Goal: Task Accomplishment & Management: Use online tool/utility

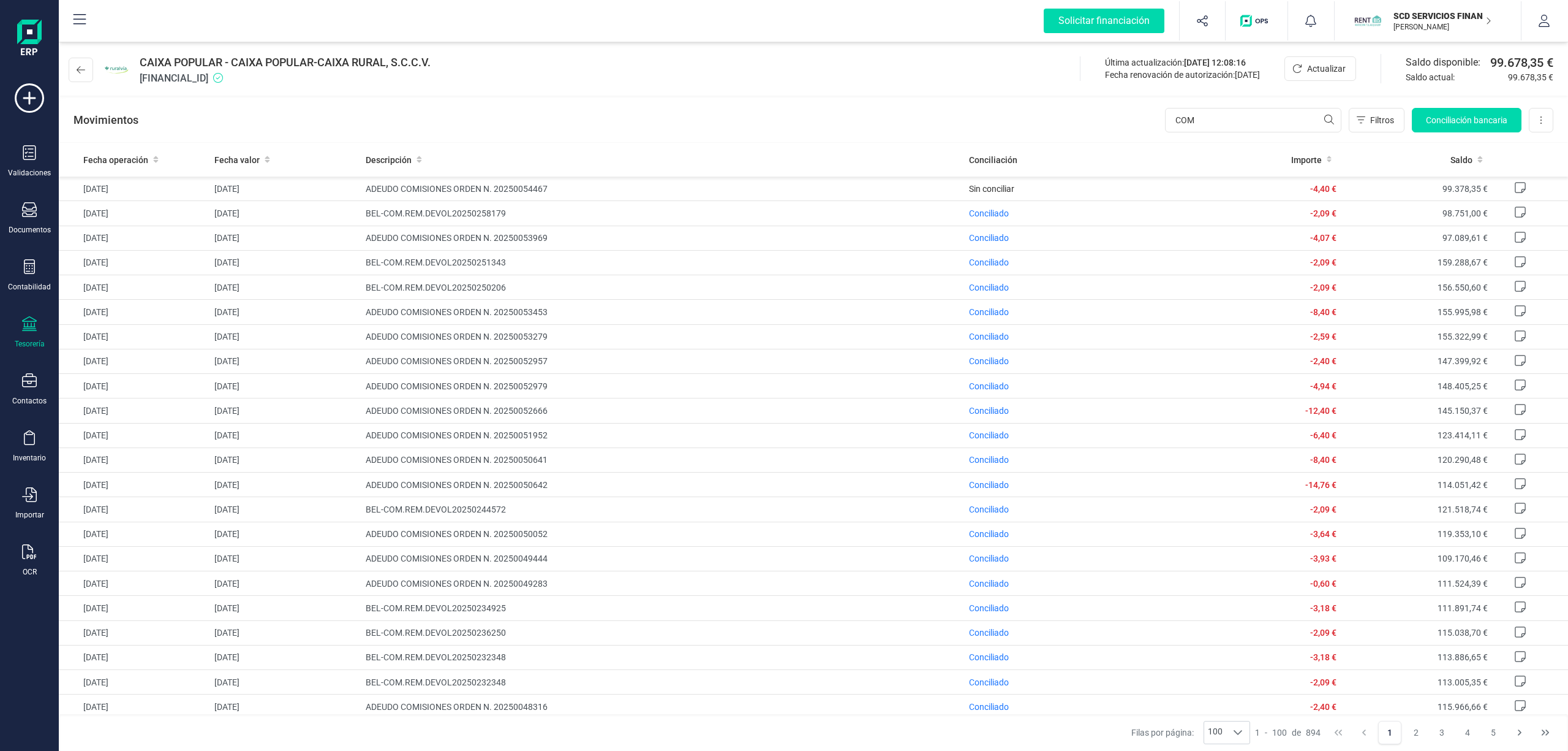
click at [1425, 13] on p "SCD SERVICIOS FINANCIEROS SL" at bounding box center [1442, 16] width 98 height 12
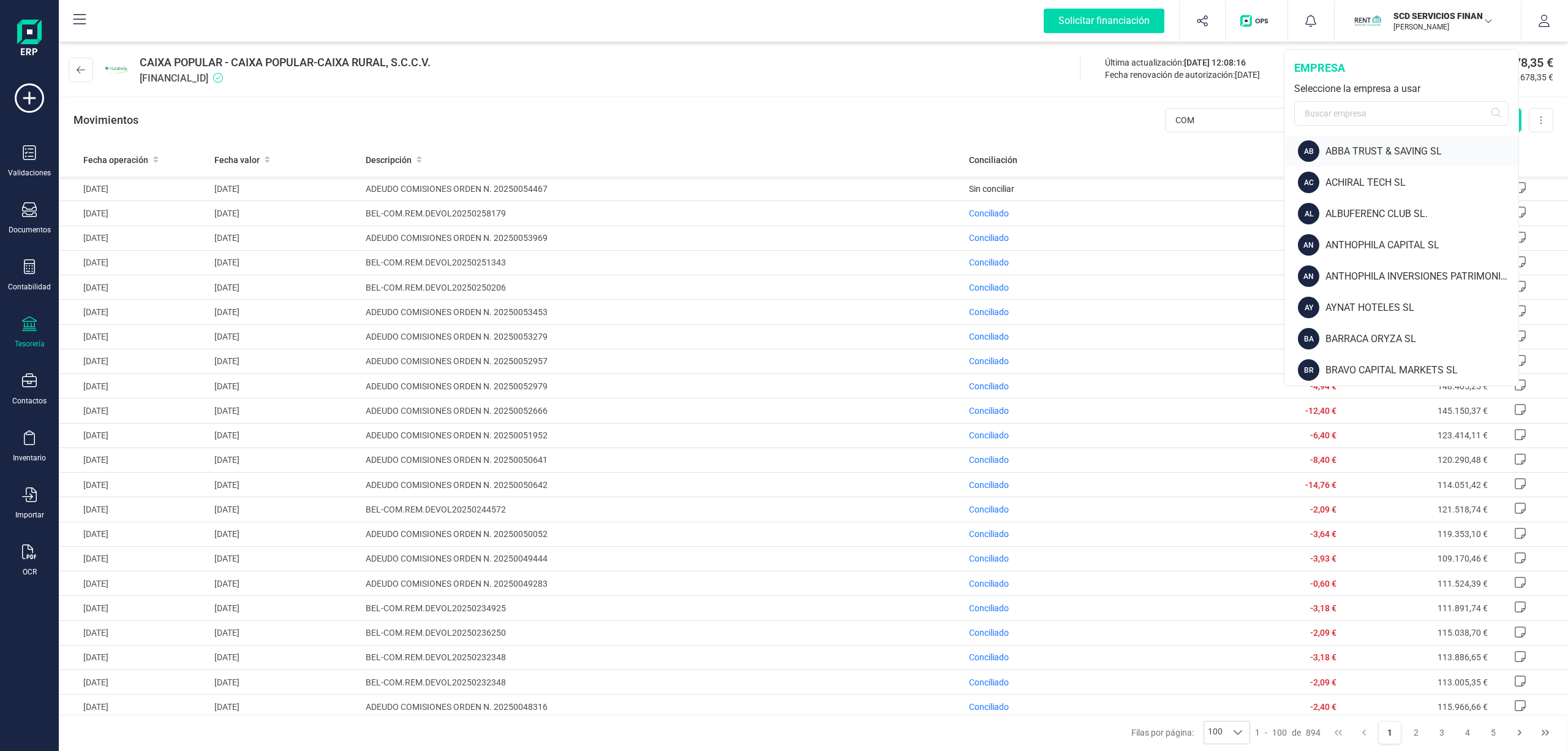
click at [1422, 148] on div "ABBA TRUST & SAVING SL" at bounding box center [1422, 151] width 193 height 14
click at [1354, 148] on div "ABBA TRUST & SAVING SL" at bounding box center [1422, 151] width 193 height 14
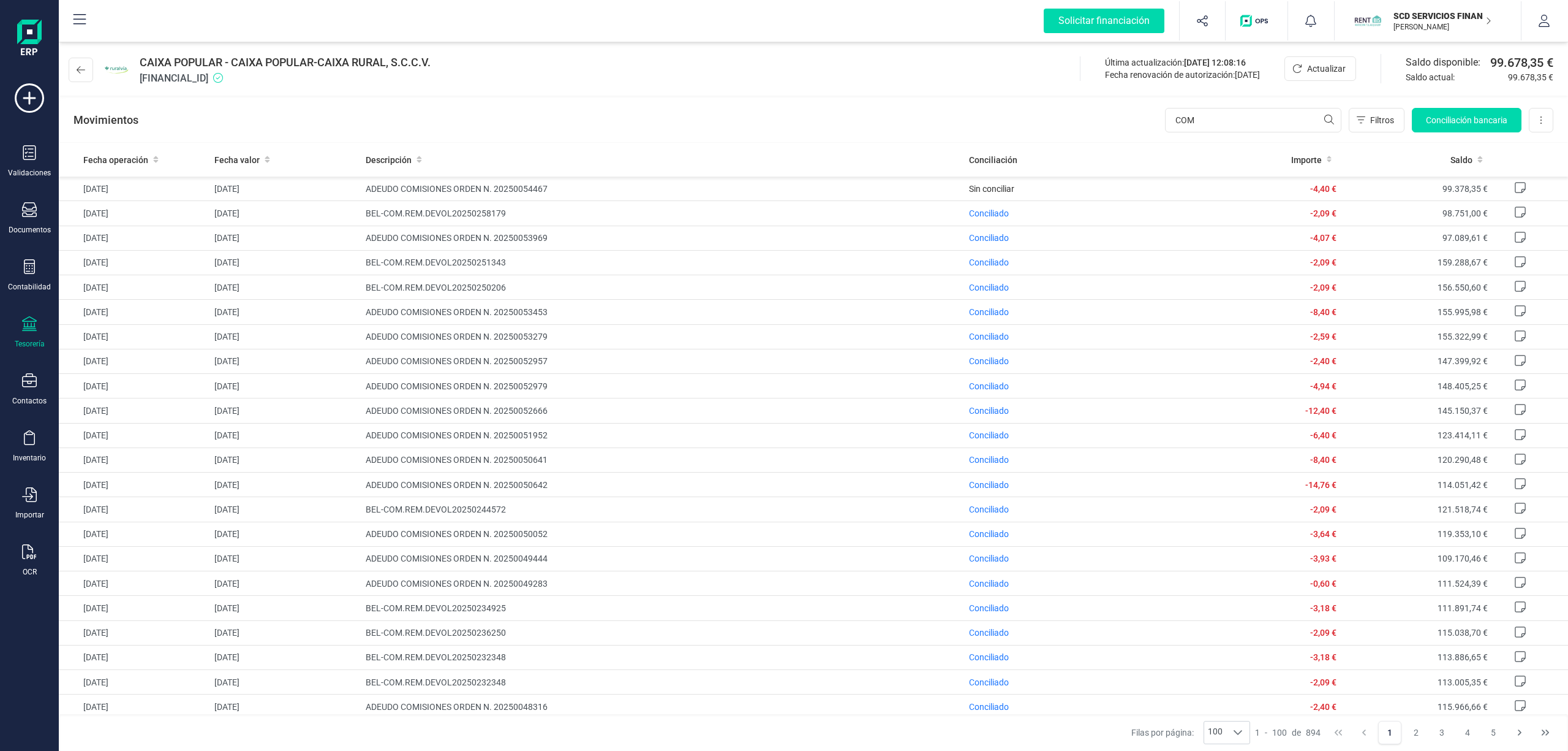
click at [30, 334] on div "Tesorería" at bounding box center [30, 332] width 49 height 33
click at [116, 205] on span "Cuentas bancarias" at bounding box center [147, 209] width 108 height 14
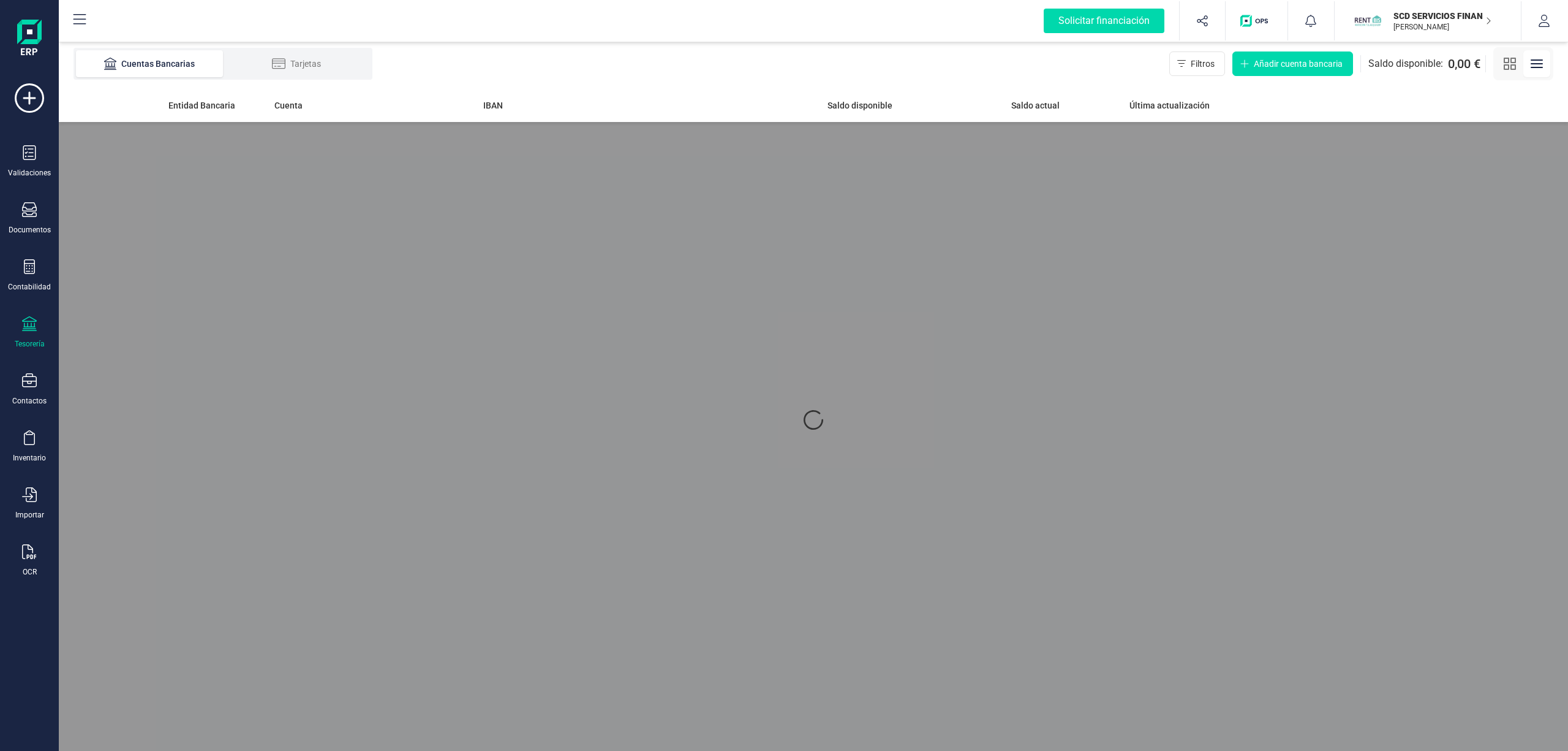
click at [1408, 18] on p "SCD SERVICIOS FINANCIEROS SL" at bounding box center [1442, 16] width 98 height 12
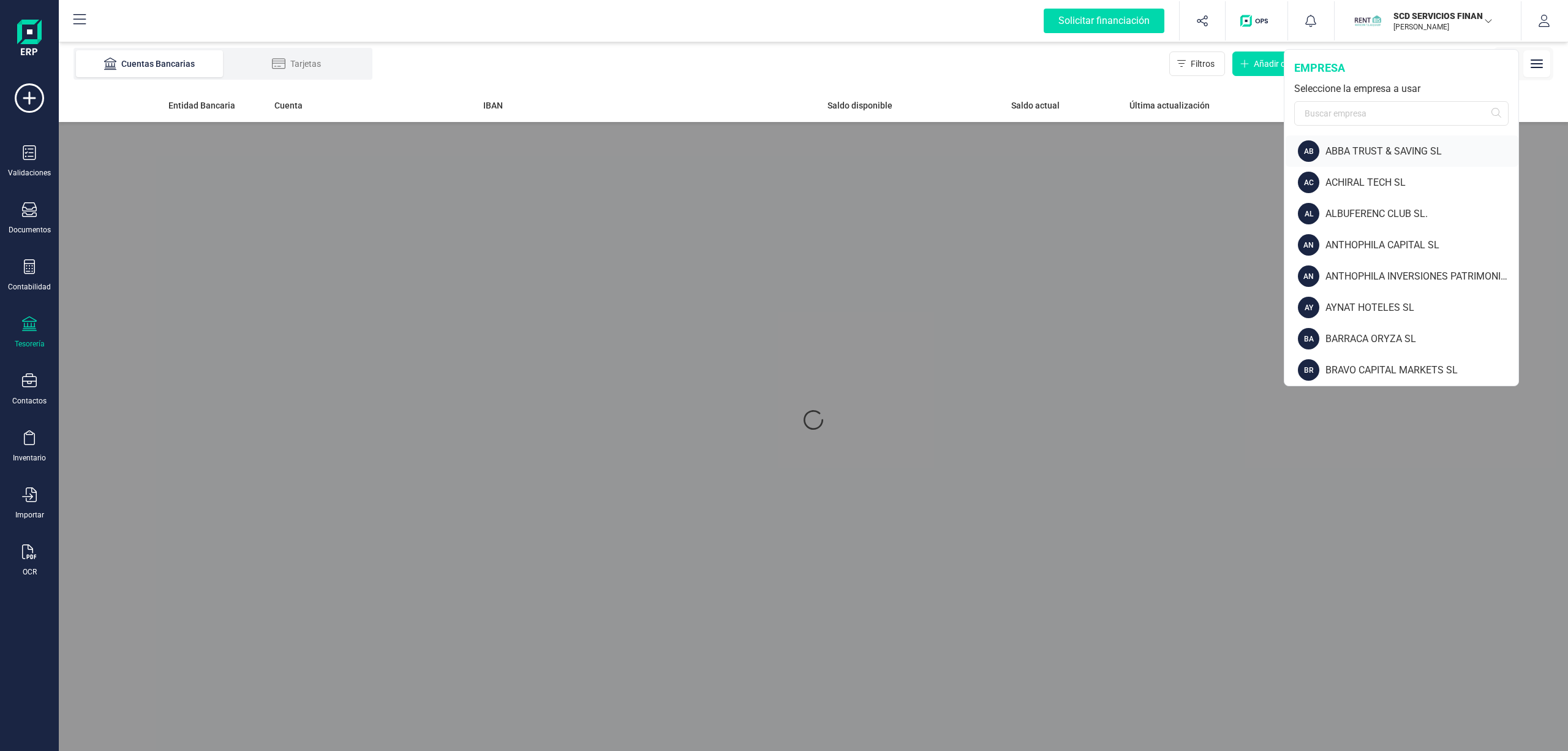
click at [1366, 158] on div "ABBA TRUST & SAVING SL" at bounding box center [1422, 151] width 193 height 14
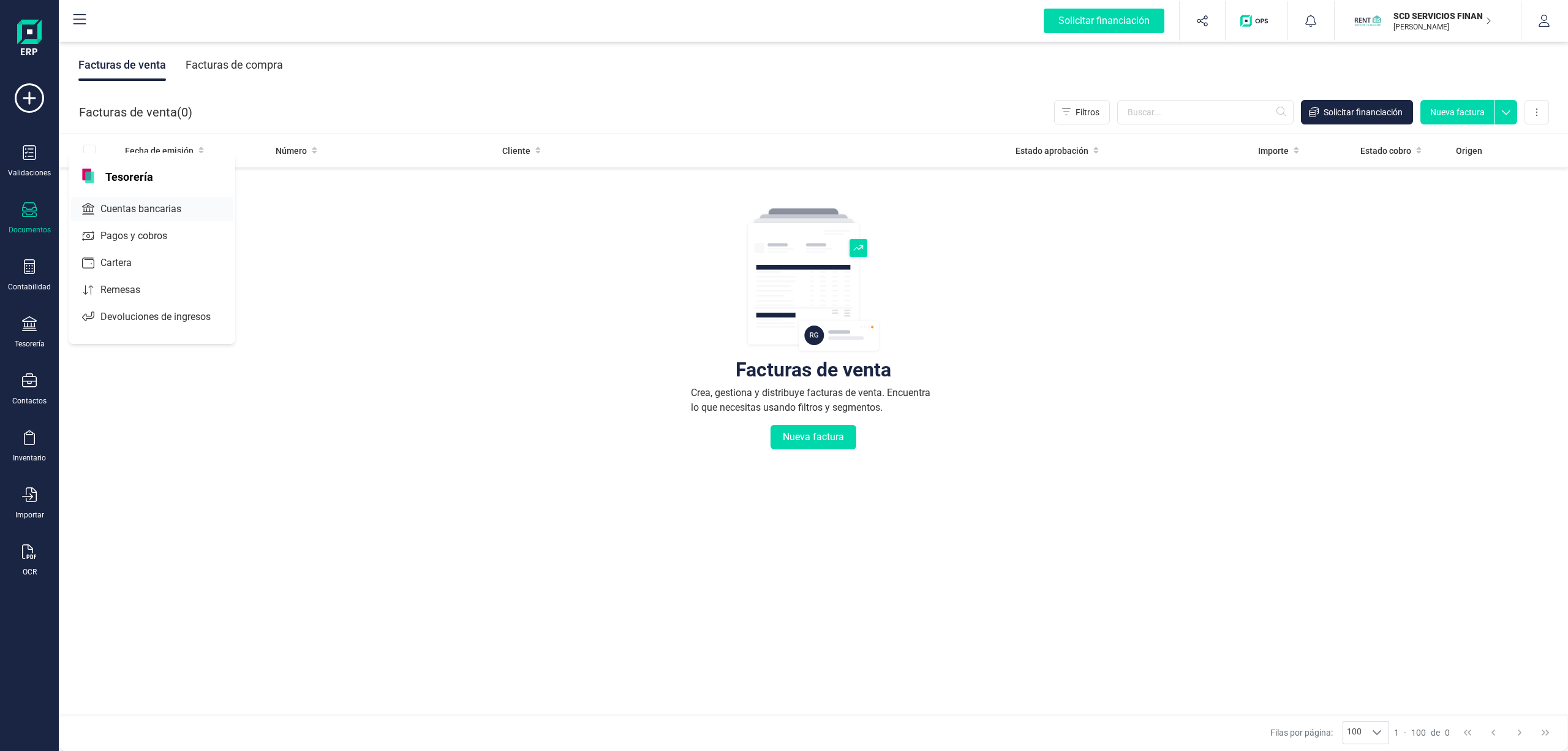
click at [148, 204] on span "Cuentas bancarias" at bounding box center [149, 209] width 108 height 14
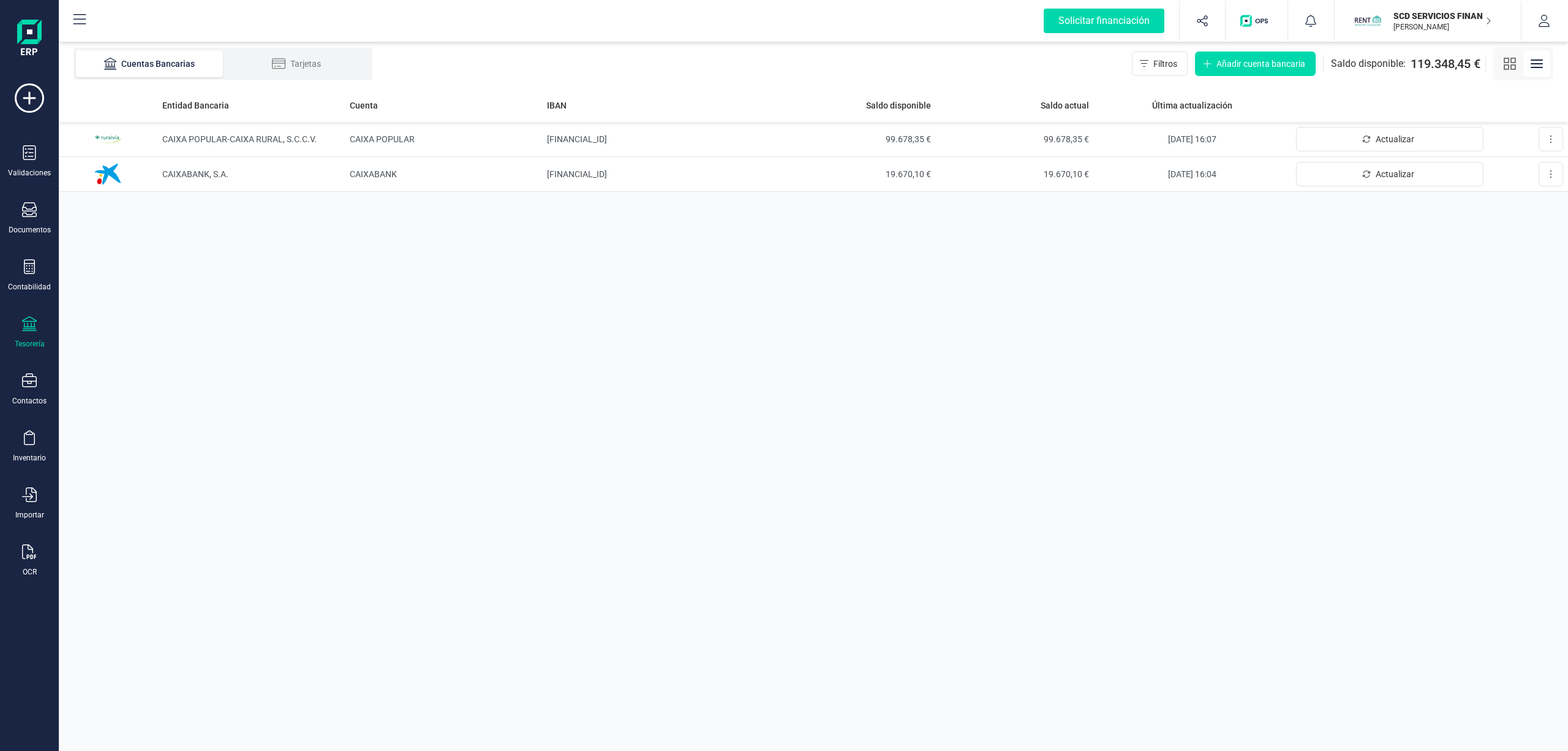
click at [1429, 15] on p "SCD SERVICIOS FINANCIEROS SL" at bounding box center [1442, 16] width 98 height 12
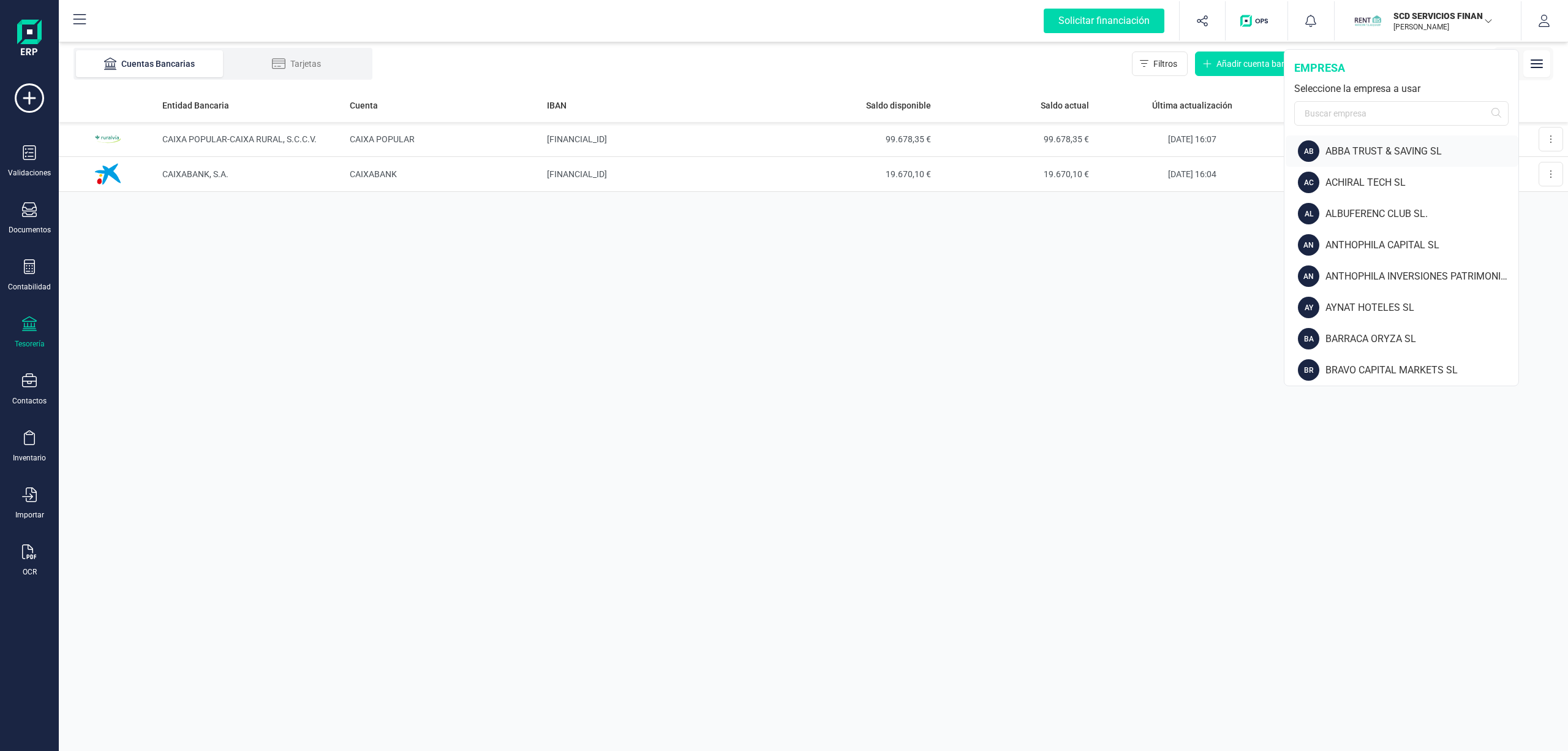
drag, startPoint x: 1361, startPoint y: 161, endPoint x: 1354, endPoint y: 152, distance: 11.4
click at [1357, 157] on div "AB ABBA TRUST & SAVING SL" at bounding box center [1402, 151] width 233 height 31
click at [1353, 150] on div "ABBA TRUST & SAVING SL" at bounding box center [1415, 151] width 180 height 14
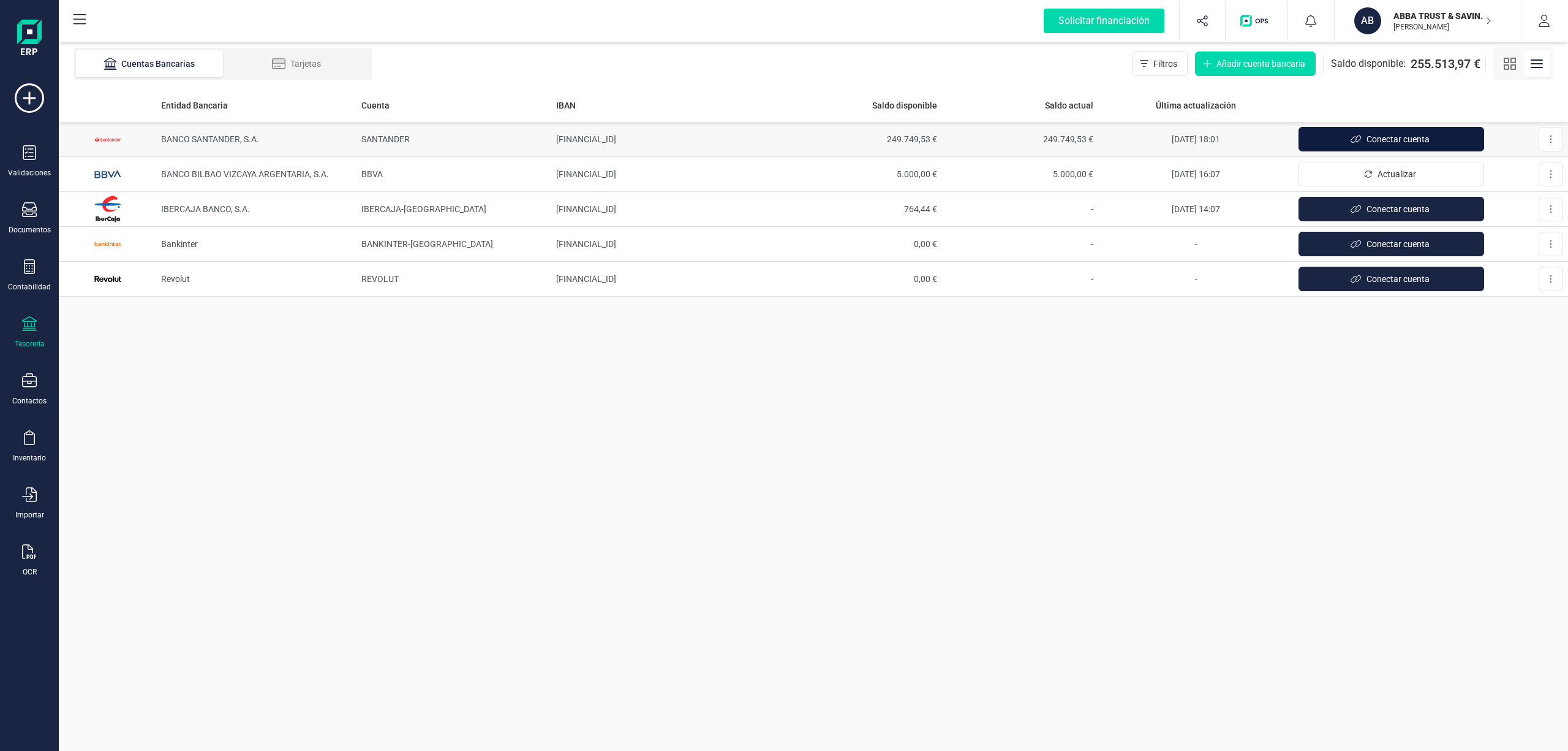
click at [1396, 141] on span "Conectar cuenta" at bounding box center [1398, 139] width 63 height 12
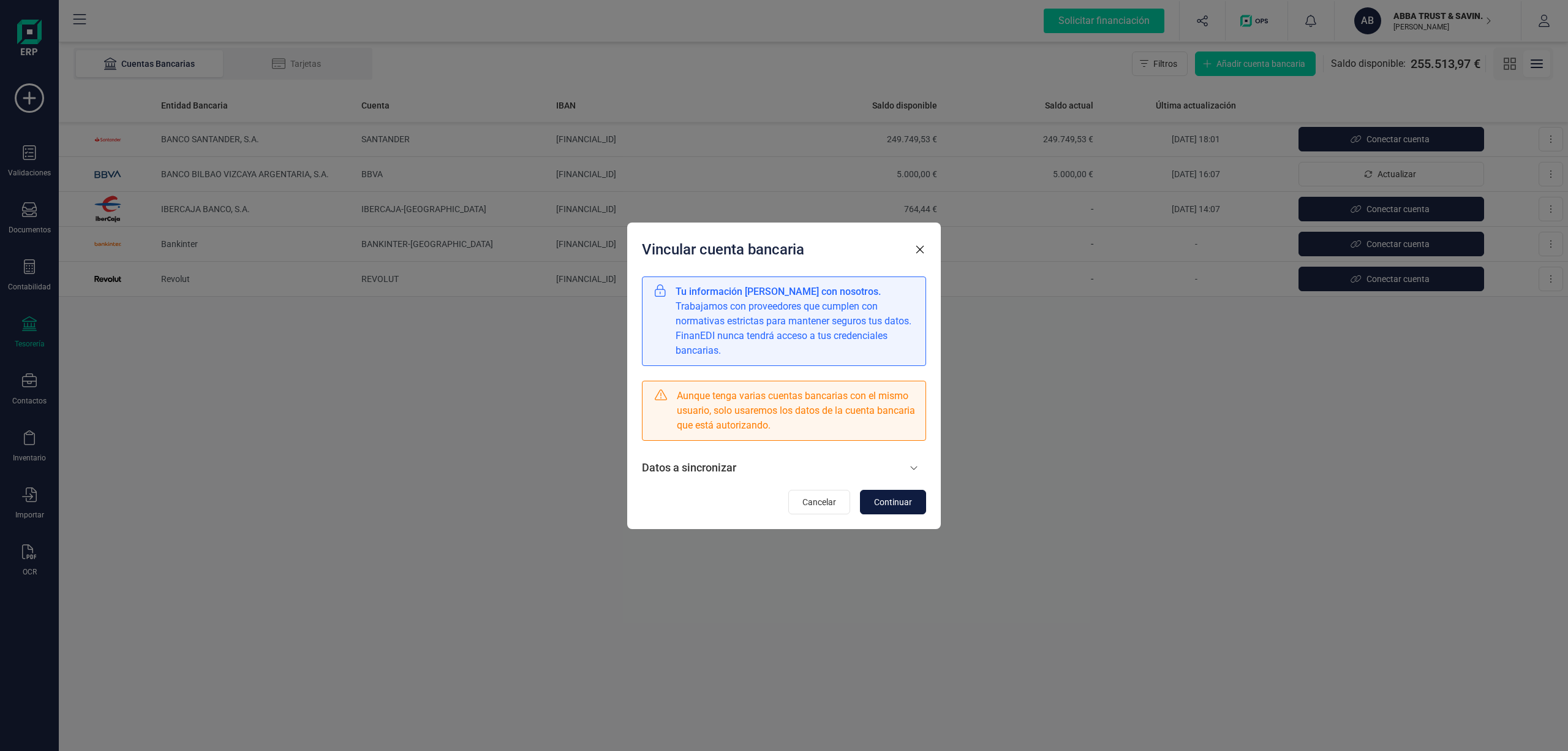
click at [893, 503] on span "Continuar" at bounding box center [893, 502] width 38 height 12
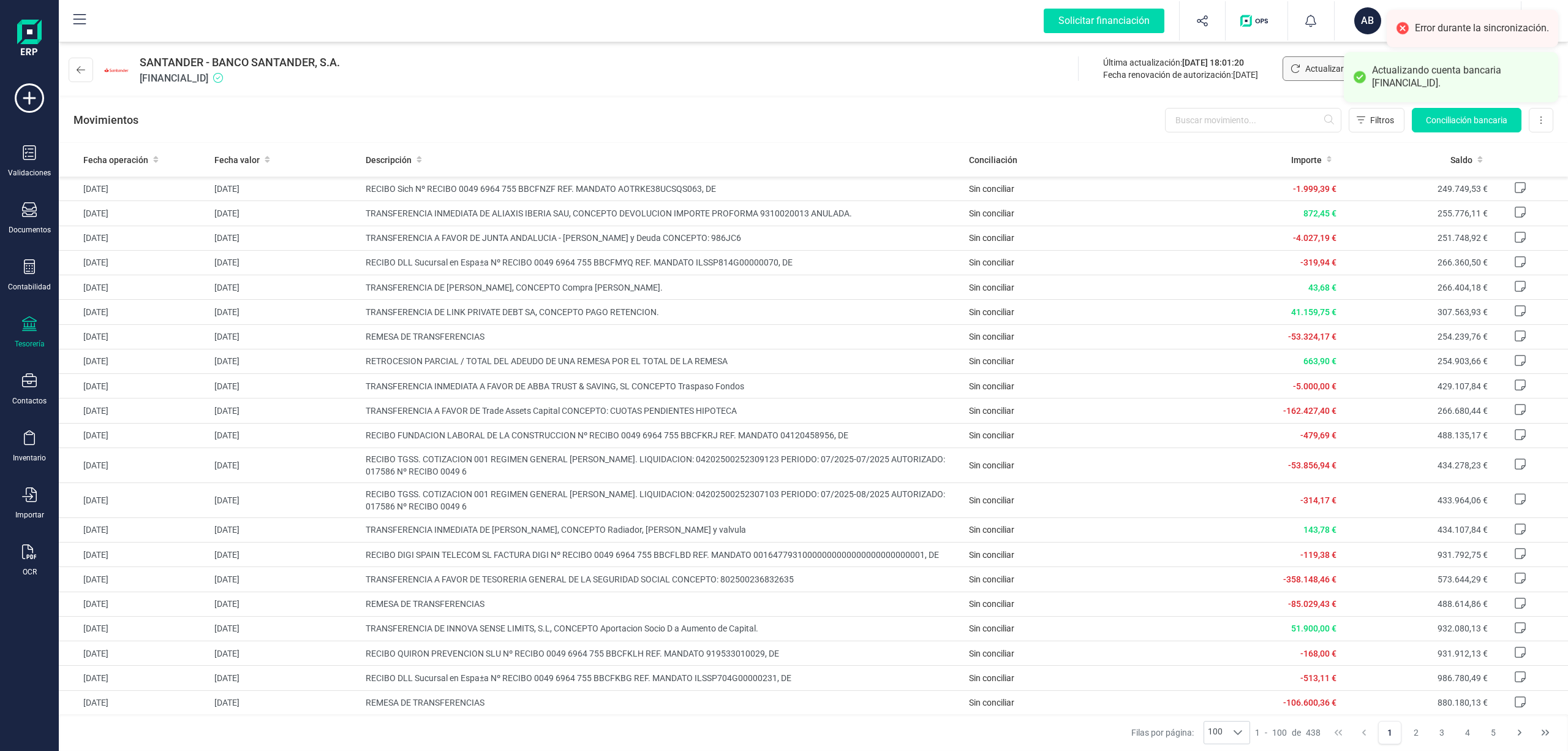
click at [1315, 72] on span "Actualizar" at bounding box center [1324, 68] width 38 height 12
click at [85, 65] on icon at bounding box center [81, 70] width 9 height 10
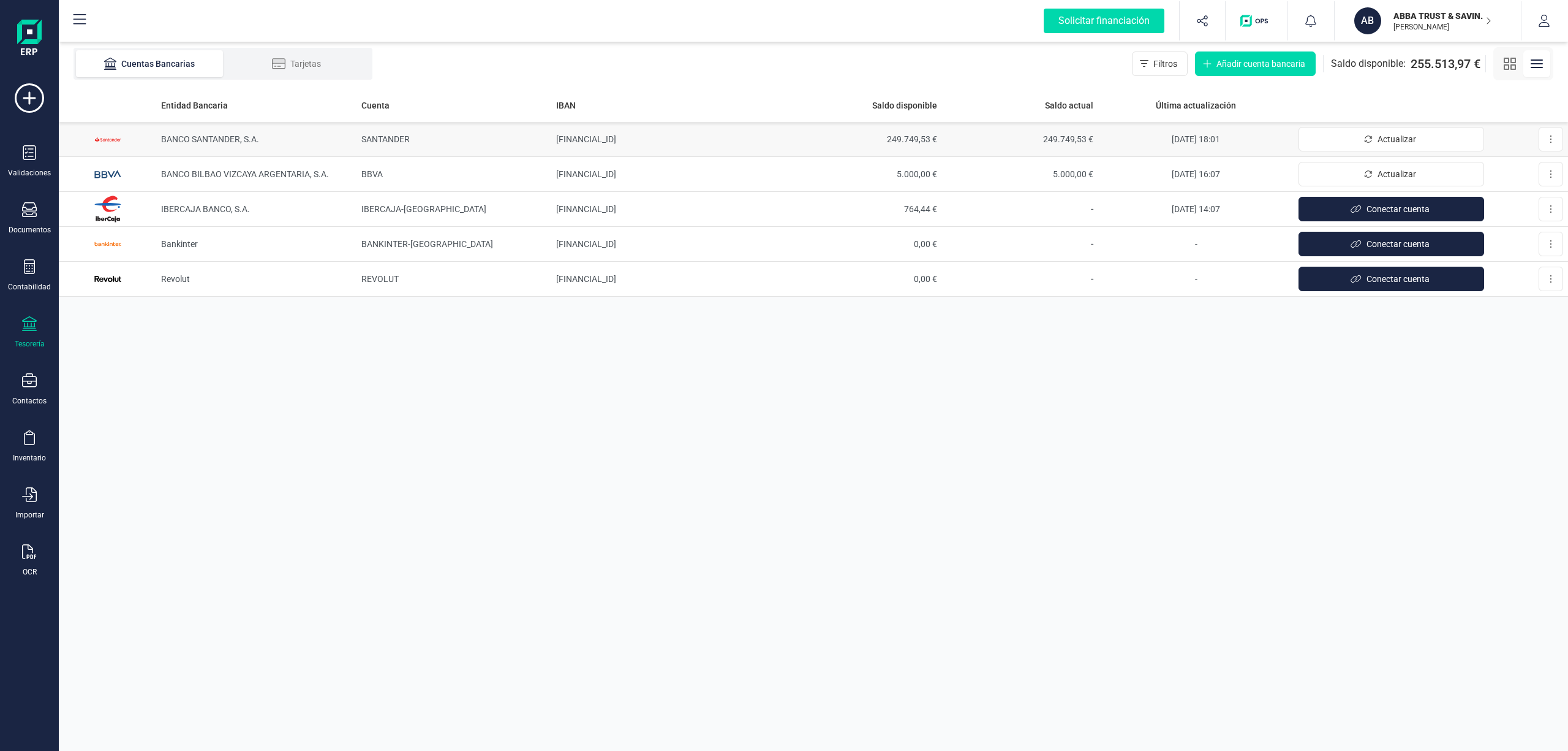
click at [607, 145] on td "[FINANCIAL_ID]" at bounding box center [669, 139] width 235 height 35
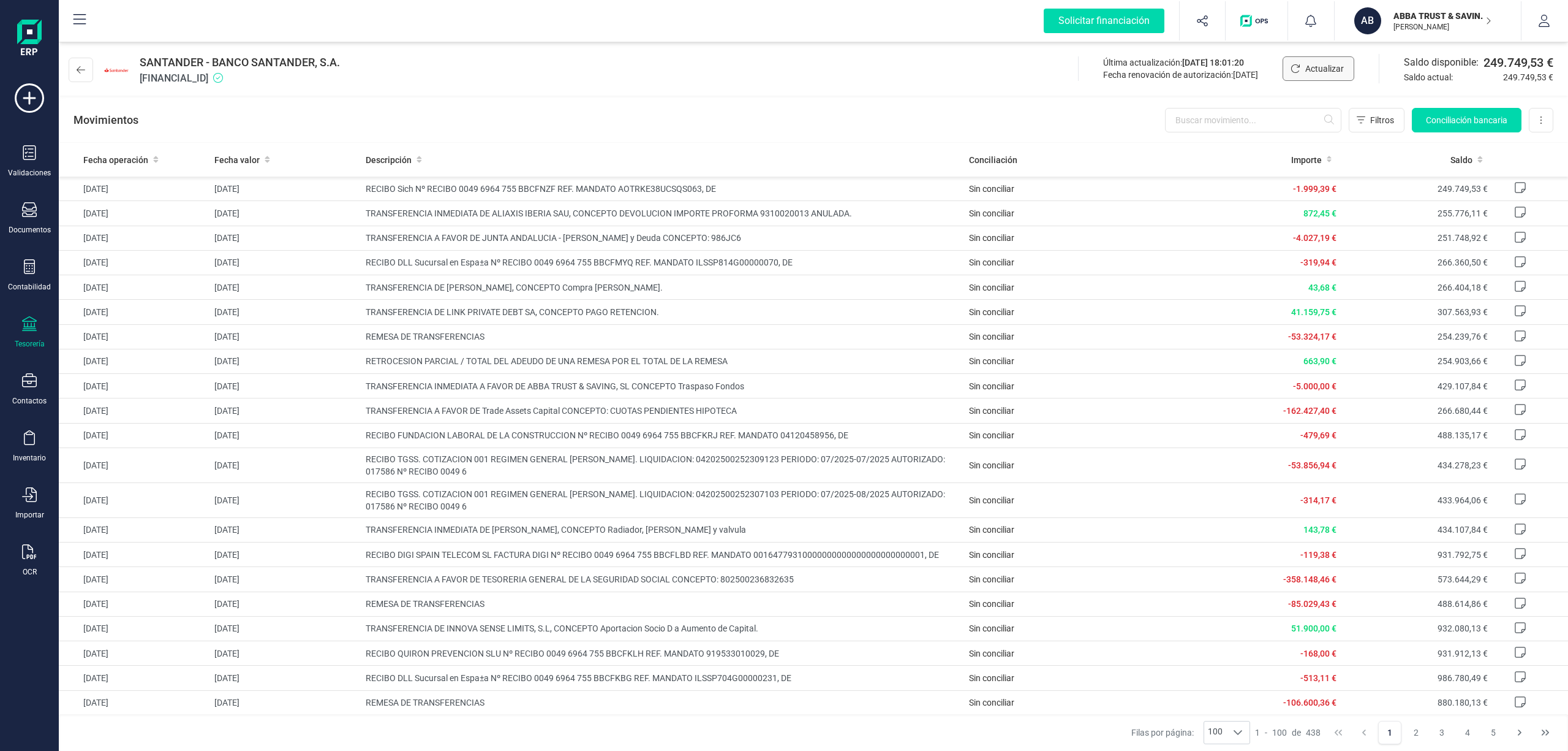
click at [1310, 62] on span "Actualizar" at bounding box center [1324, 68] width 38 height 12
click at [1320, 62] on span "Actualizar" at bounding box center [1324, 68] width 38 height 12
click at [1192, 149] on th "Importe" at bounding box center [1266, 159] width 151 height 34
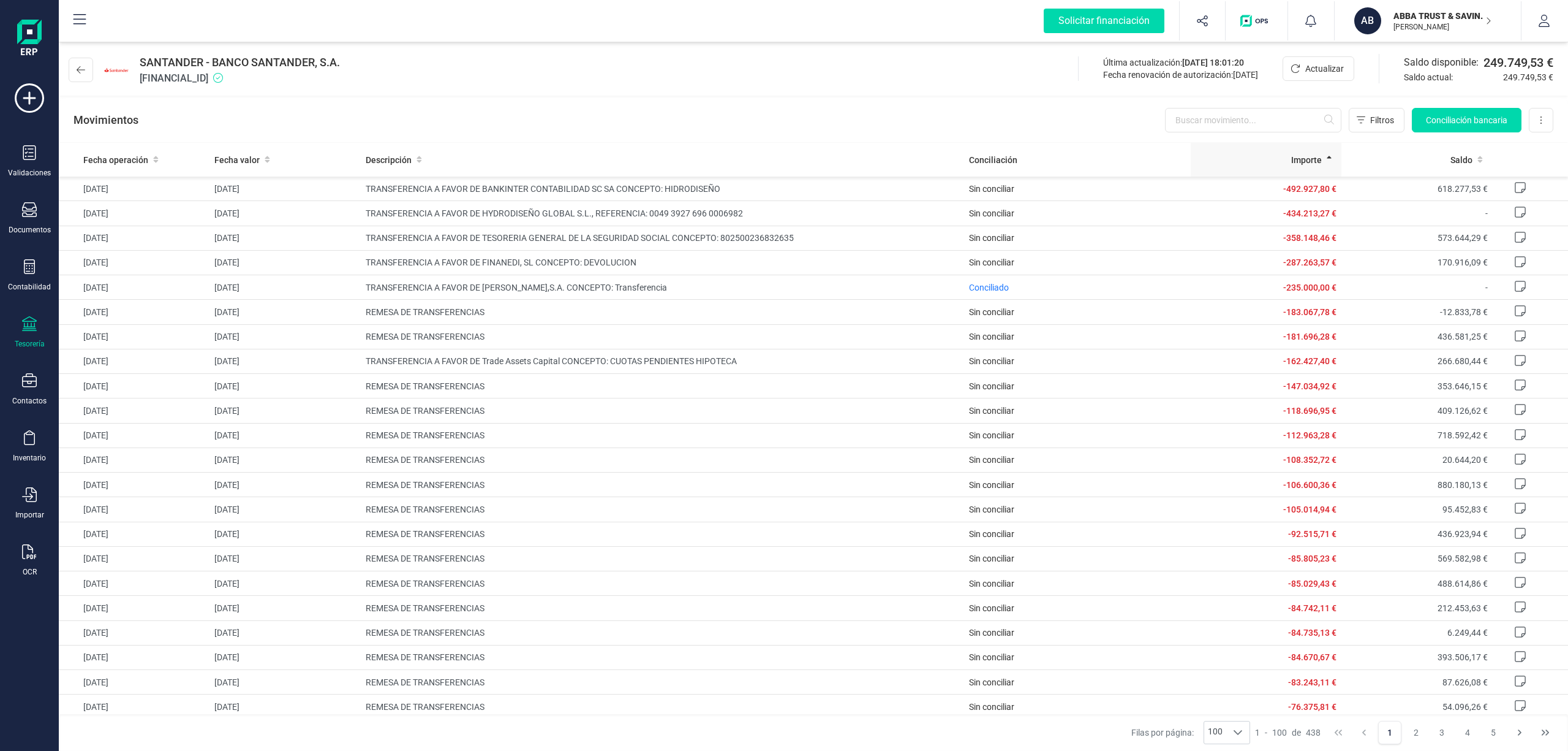
click at [1287, 152] on th "Importe" at bounding box center [1266, 159] width 151 height 34
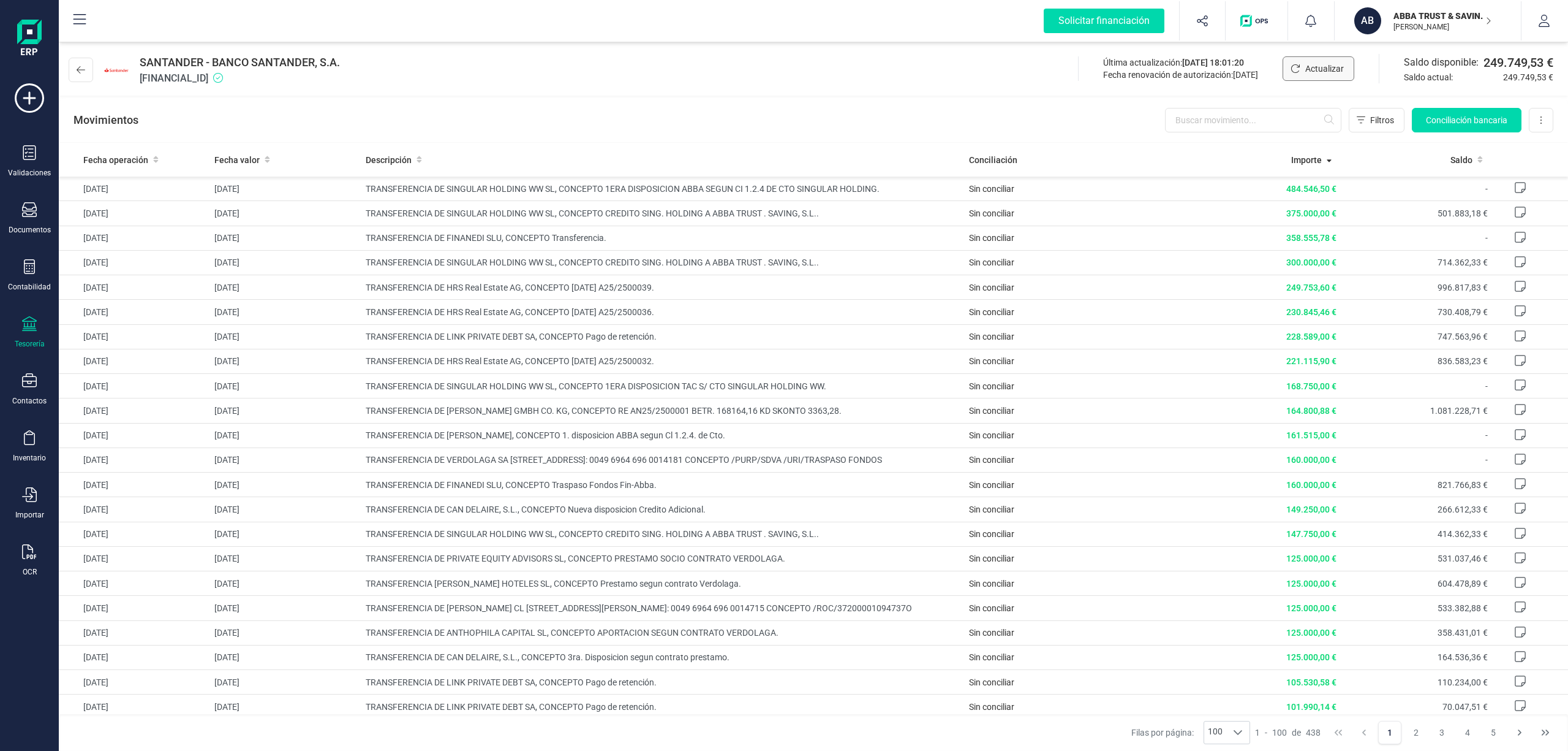
click at [1317, 60] on button "Actualizar" at bounding box center [1318, 69] width 72 height 25
click at [1535, 122] on button at bounding box center [1541, 120] width 25 height 25
click at [1538, 114] on button at bounding box center [1541, 120] width 25 height 25
click at [963, 99] on div "Movimientos Filtros Conciliación bancaria Descargar Excel Eliminar cuenta" at bounding box center [813, 119] width 1509 height 44
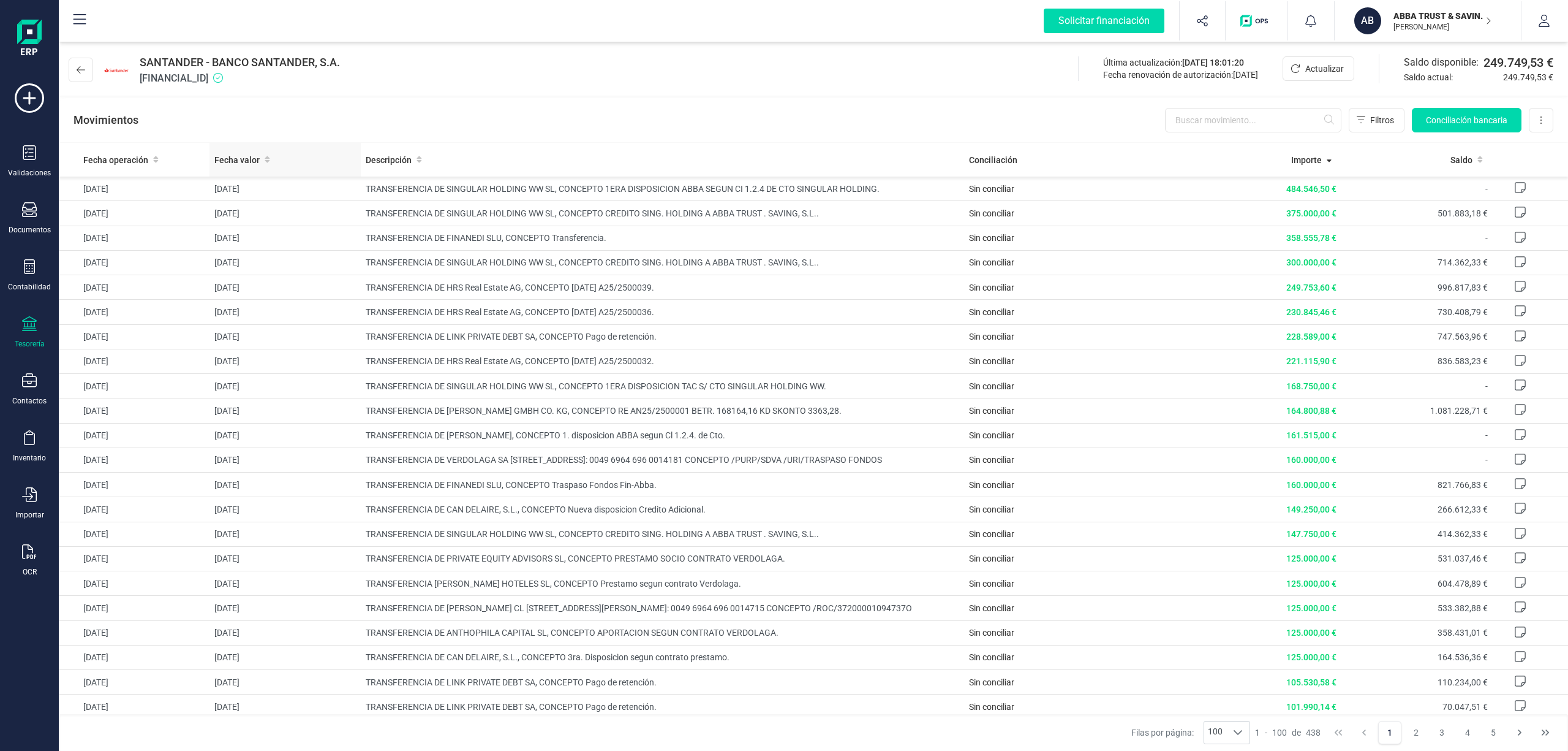
click at [229, 155] on span "Fecha valor" at bounding box center [237, 159] width 46 height 12
click at [104, 158] on span "Fecha operación" at bounding box center [116, 159] width 65 height 12
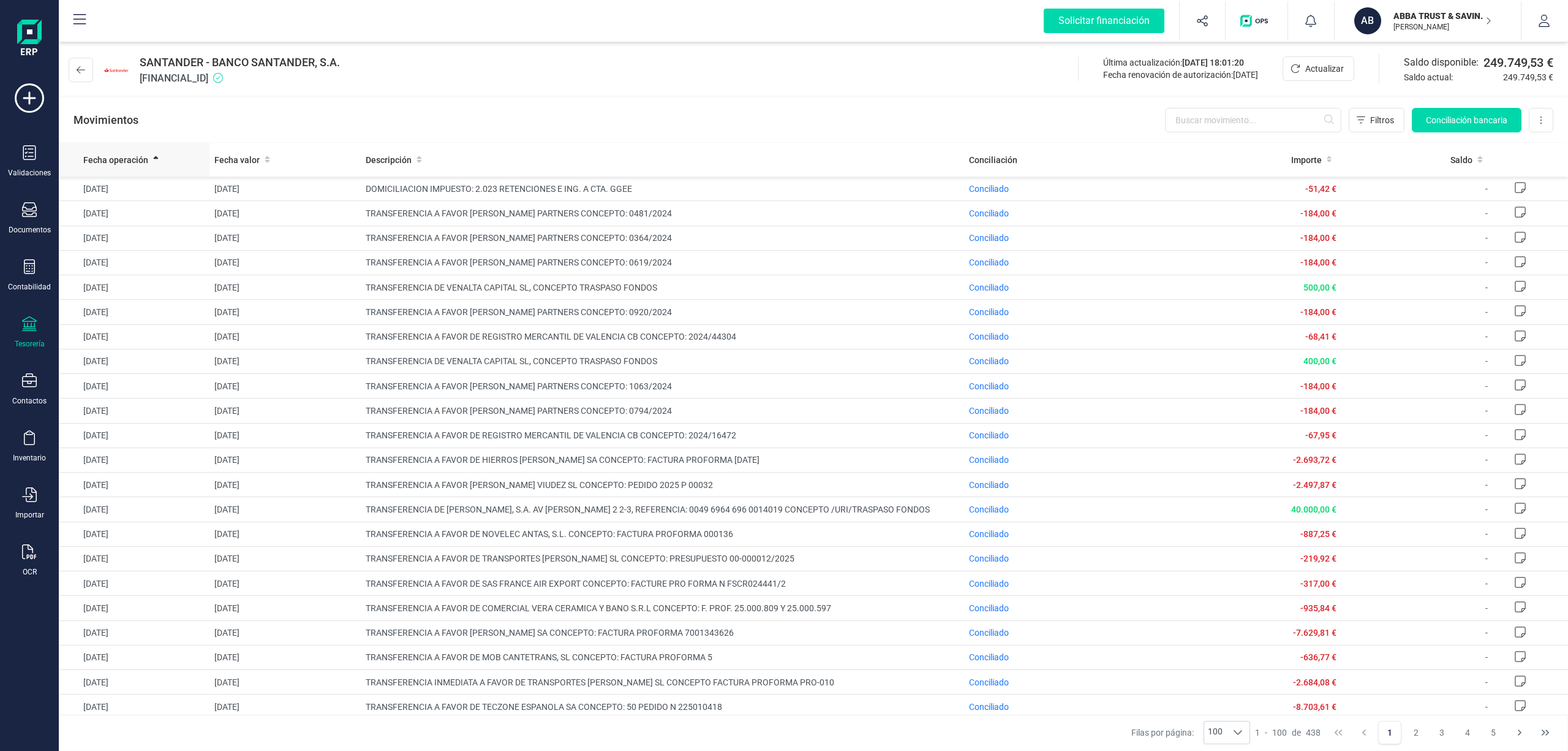
click at [104, 158] on span "Fecha operación" at bounding box center [116, 159] width 65 height 12
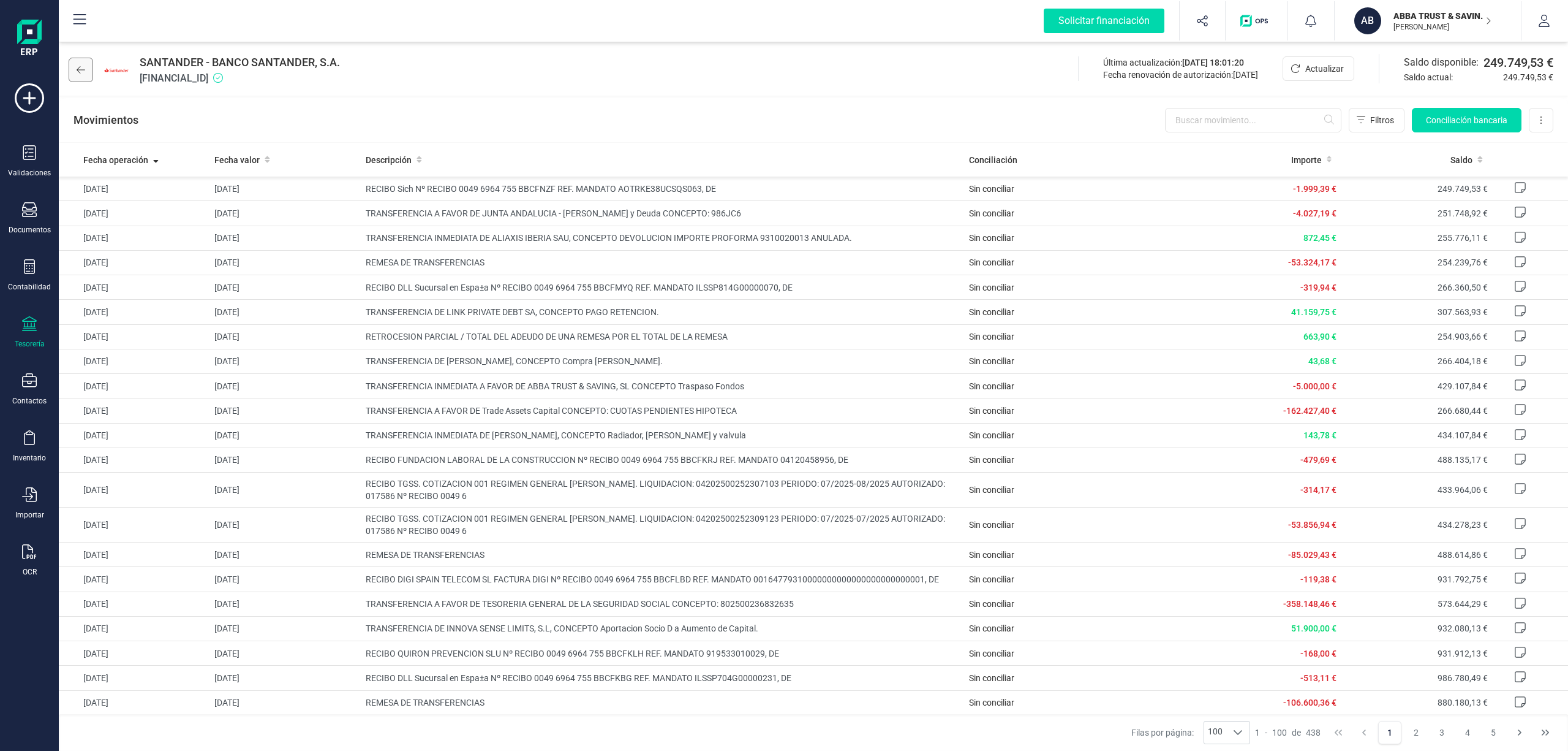
click at [79, 67] on icon at bounding box center [81, 70] width 9 height 7
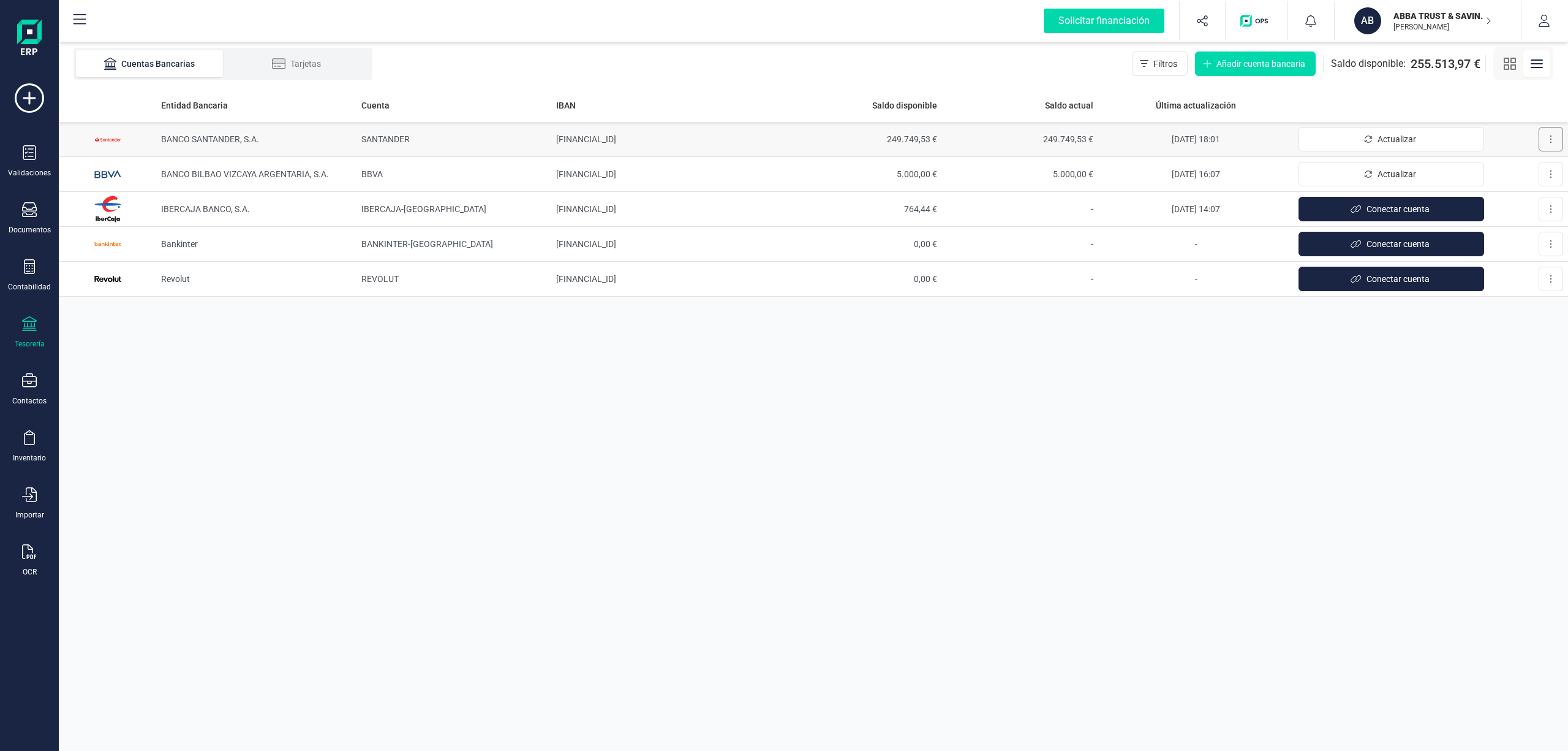
click at [1545, 138] on button at bounding box center [1551, 139] width 25 height 25
click at [1496, 195] on span "Desconectar cuenta" at bounding box center [1514, 194] width 76 height 12
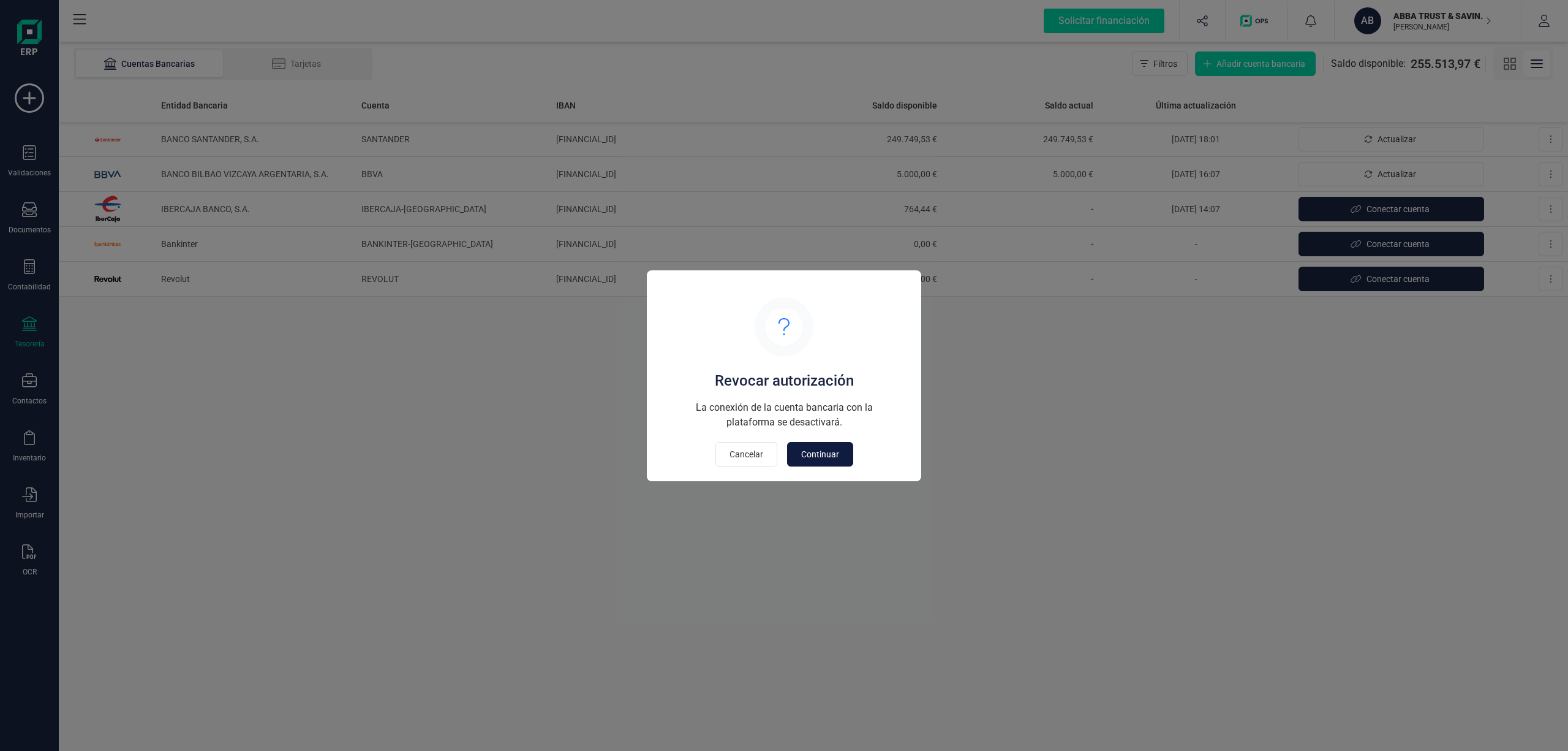
click at [817, 453] on span "Continuar" at bounding box center [820, 454] width 38 height 12
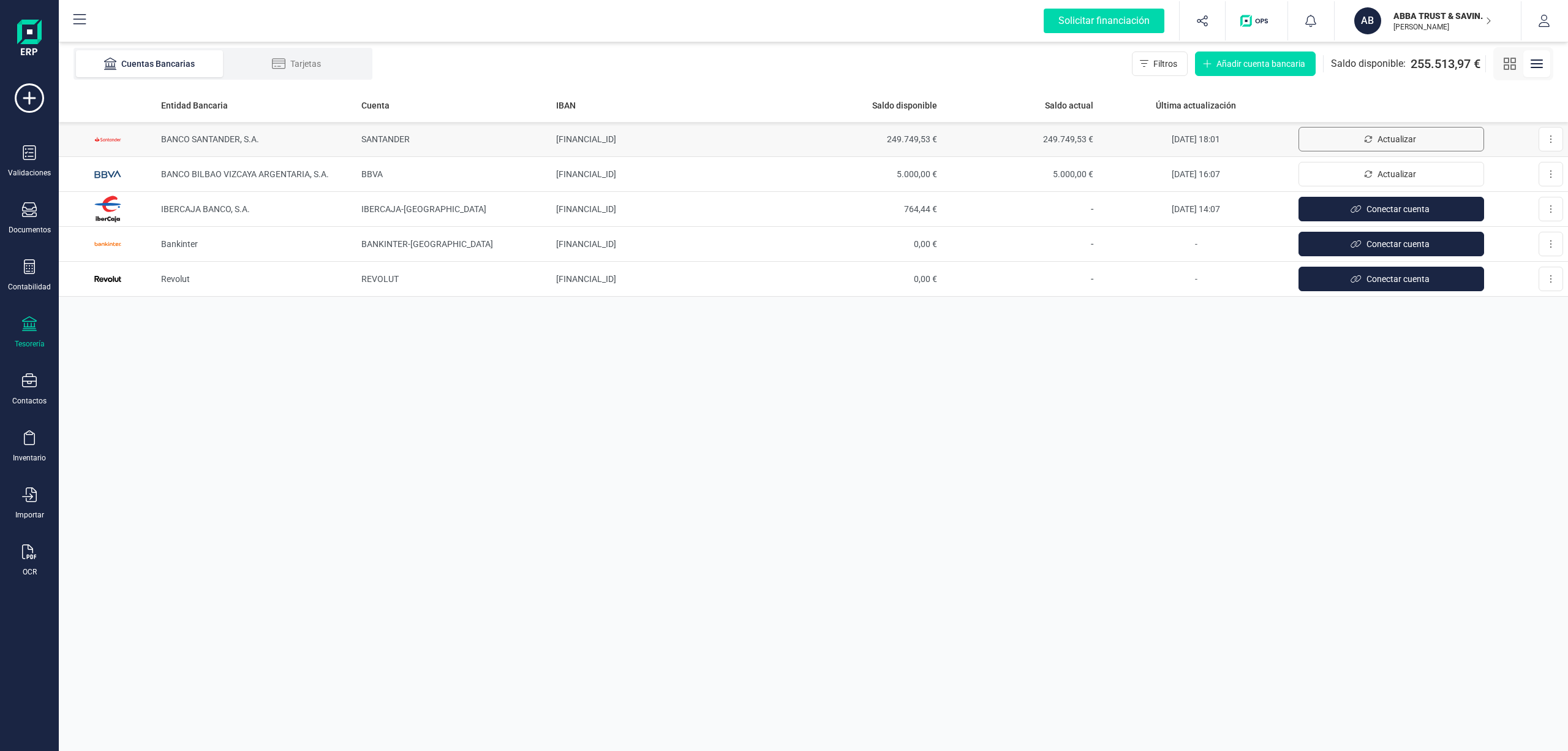
click at [1395, 140] on span "Actualizar" at bounding box center [1396, 139] width 38 height 12
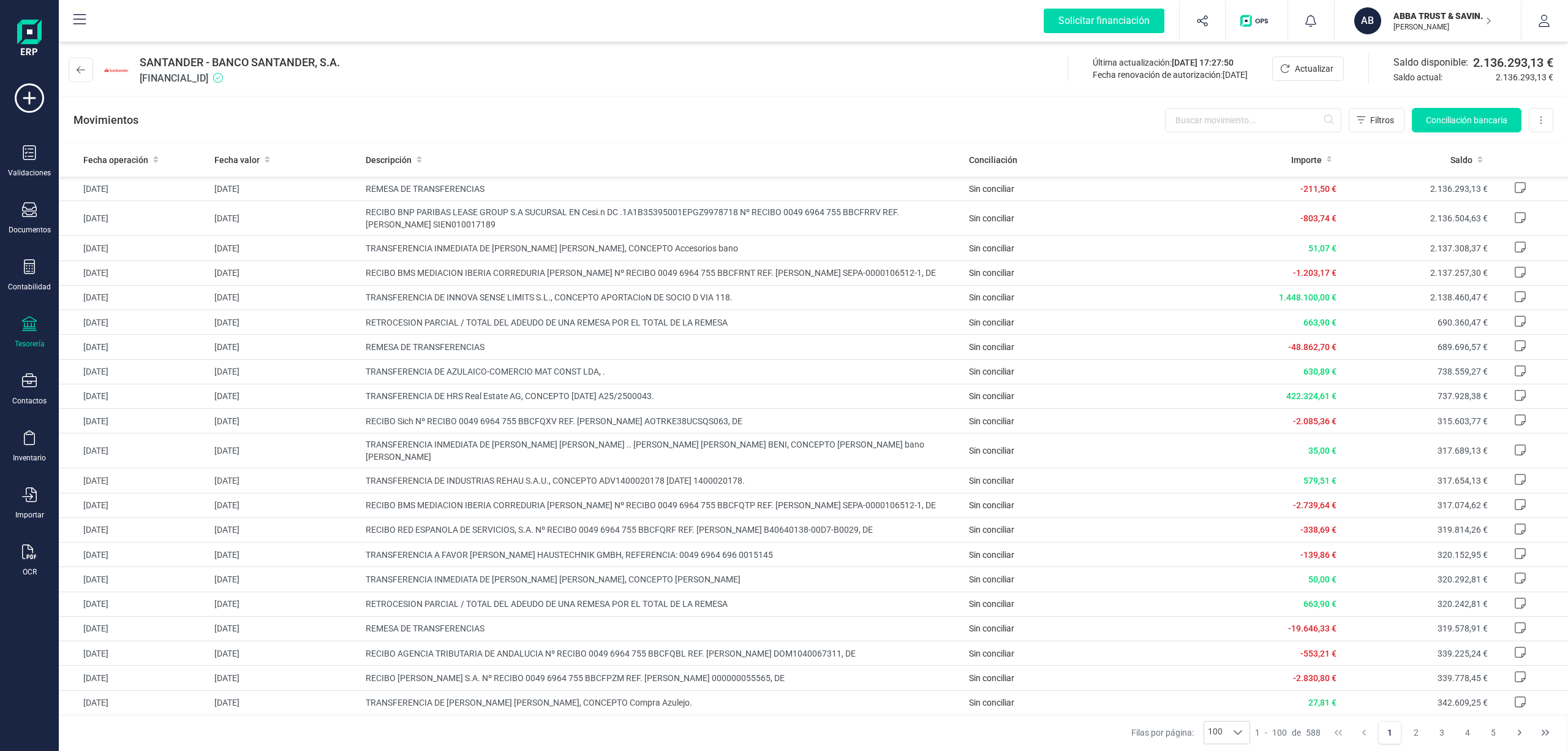
click at [1422, 18] on p "ABBA TRUST & SAVING SL" at bounding box center [1442, 16] width 98 height 12
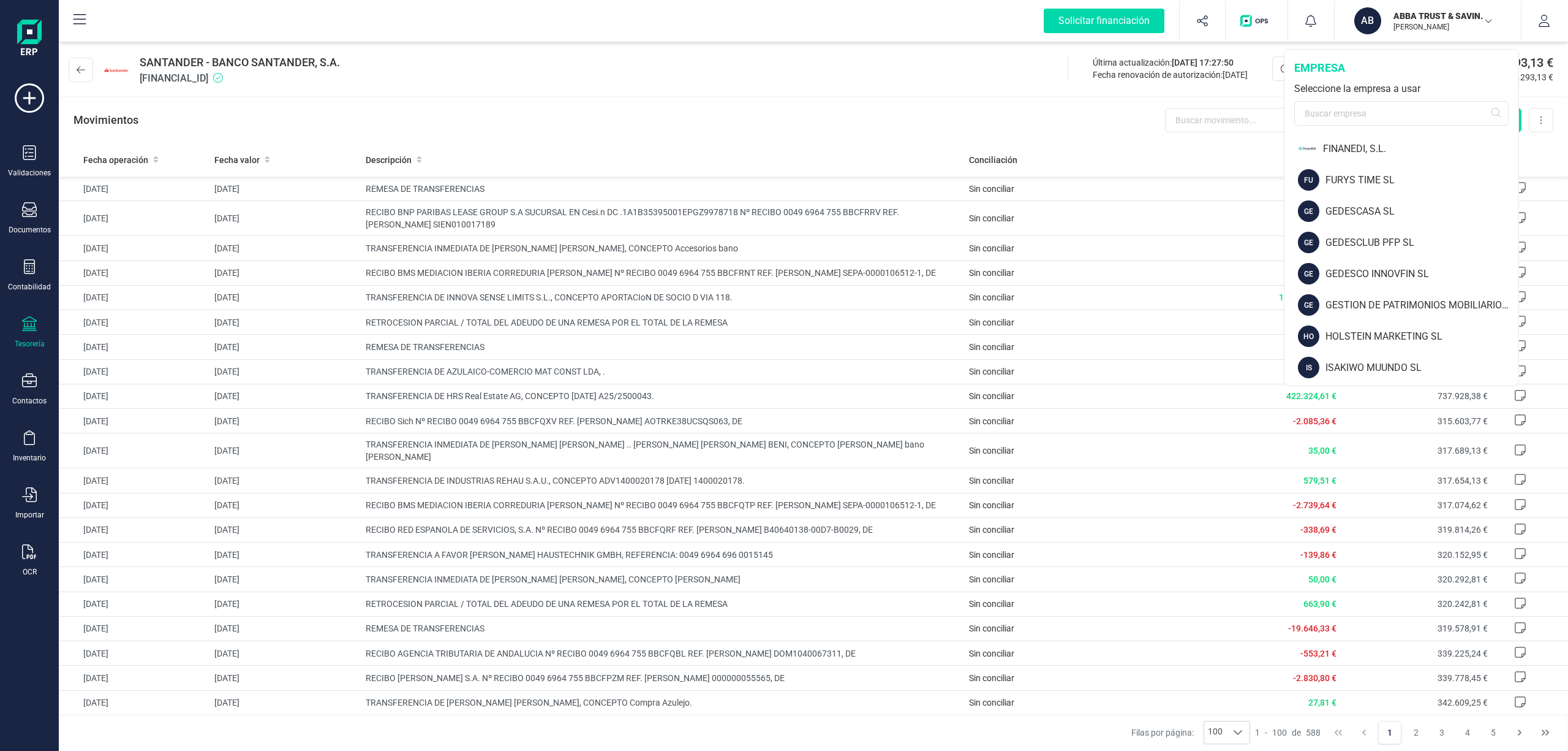
scroll to position [552, 0]
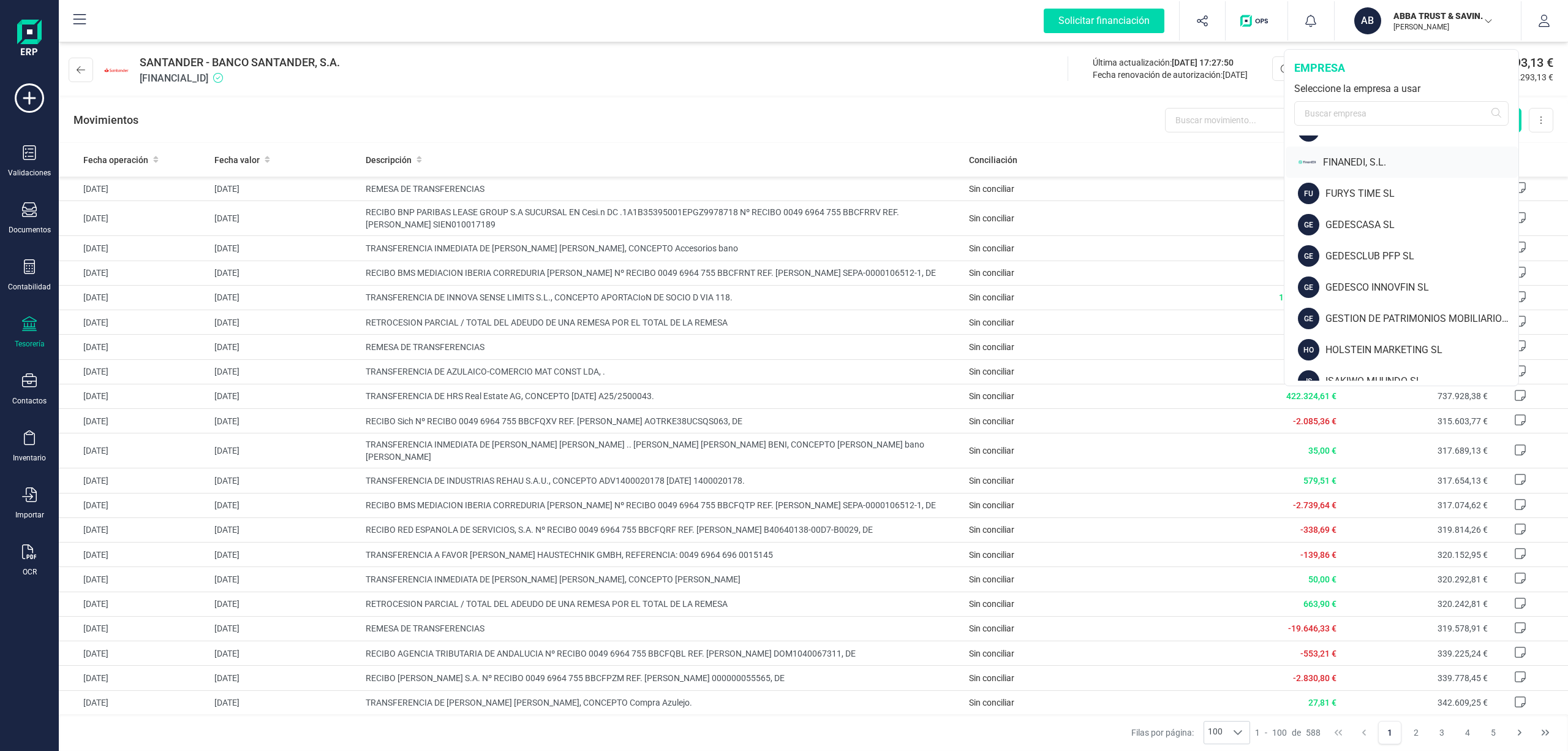
click at [1345, 161] on div "FINANEDI, S.L." at bounding box center [1421, 162] width 195 height 14
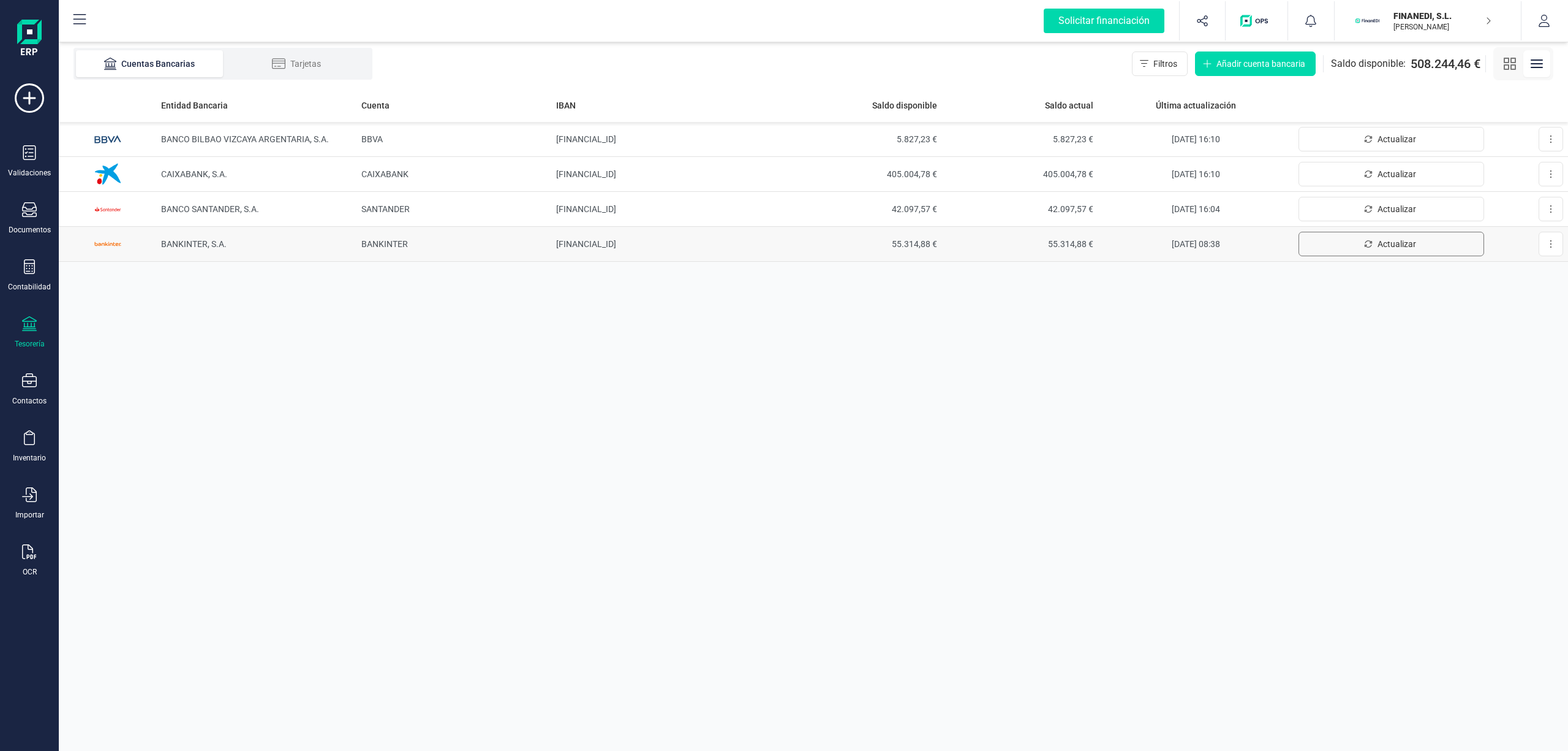
click at [1401, 239] on span "Actualizar" at bounding box center [1396, 243] width 38 height 12
